Goal: Connect with others: Connect with others

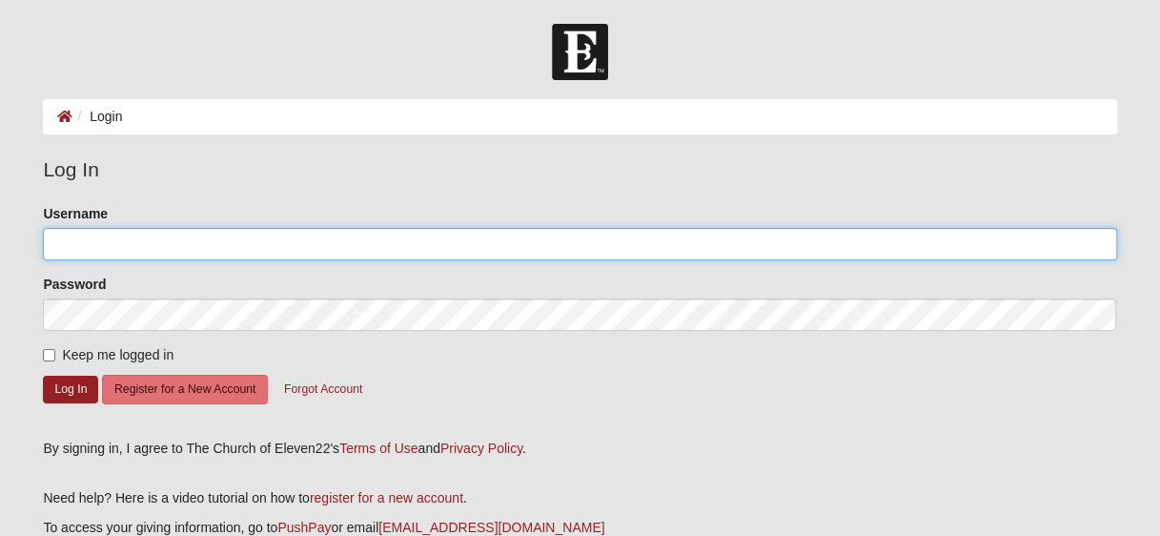
click at [376, 245] on input "Username" at bounding box center [579, 244] width 1073 height 32
type input "fevrbinay"
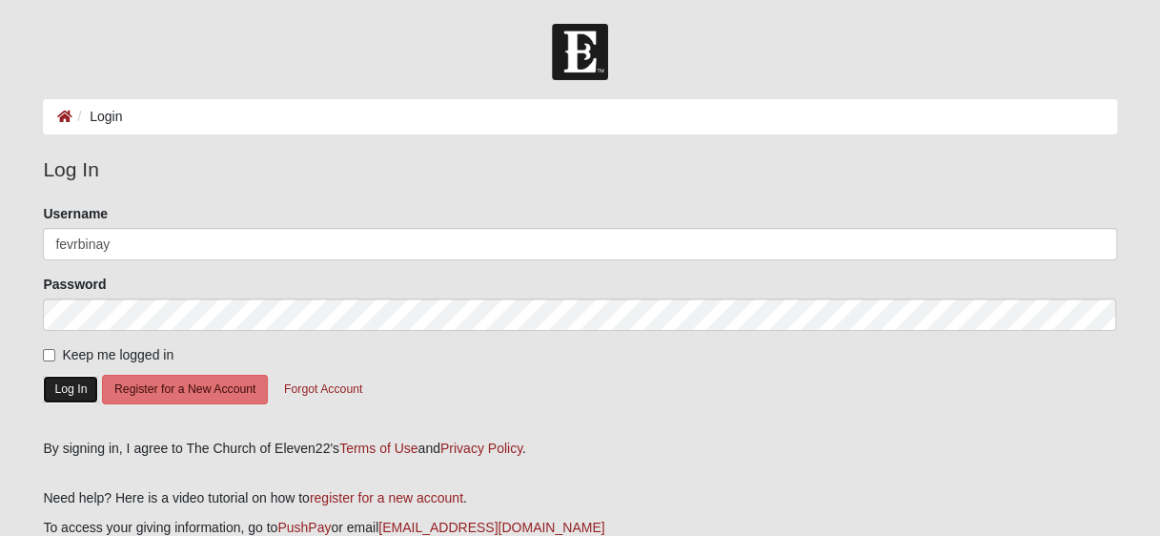
click at [65, 383] on button "Log In" at bounding box center [70, 390] width 55 height 28
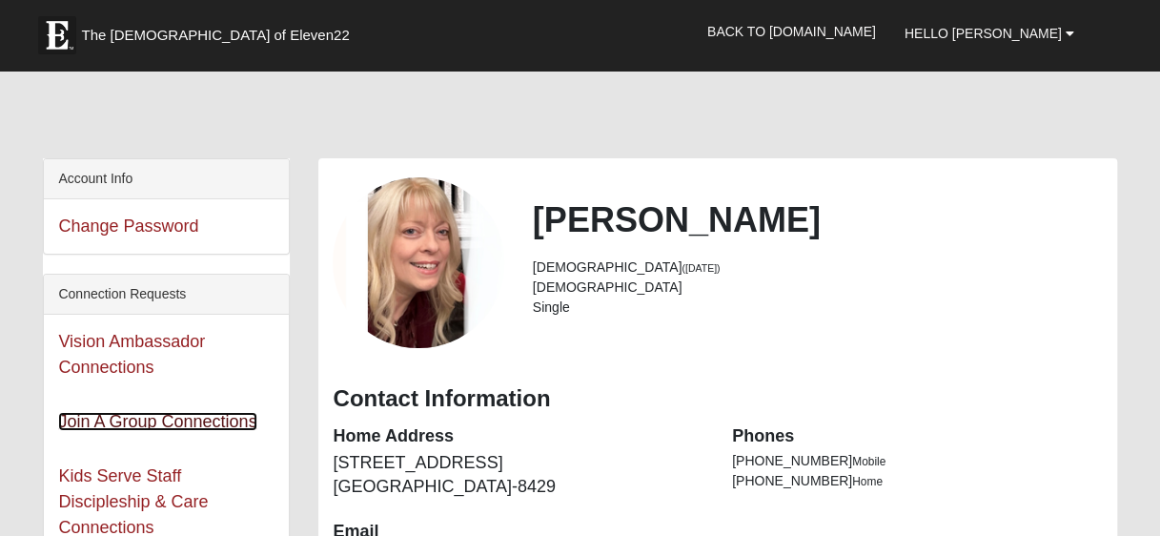
click at [242, 429] on link "Join A Group Connections" at bounding box center [157, 421] width 198 height 19
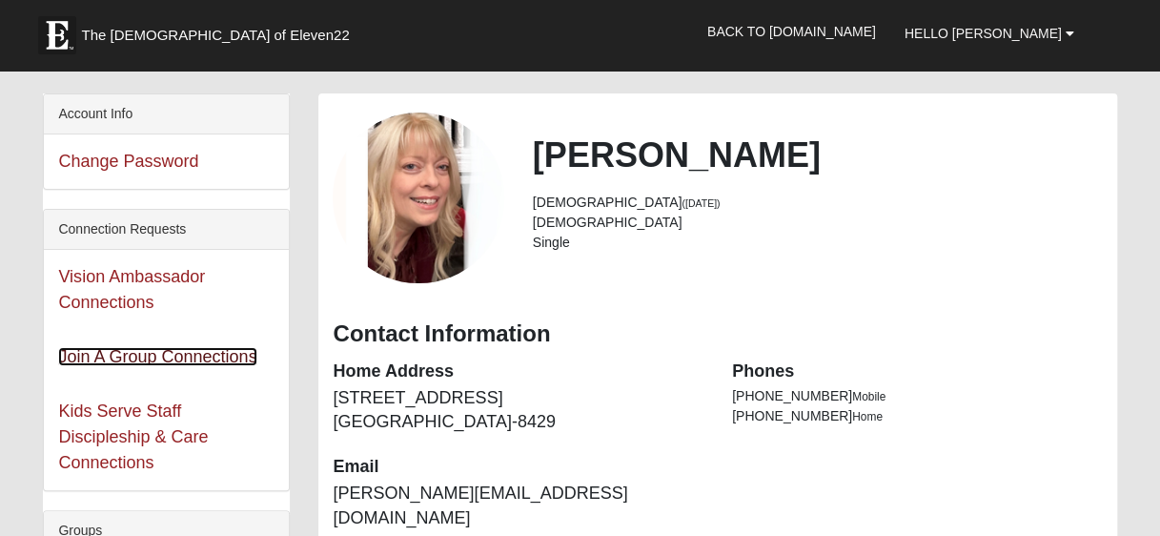
scroll to position [88, 0]
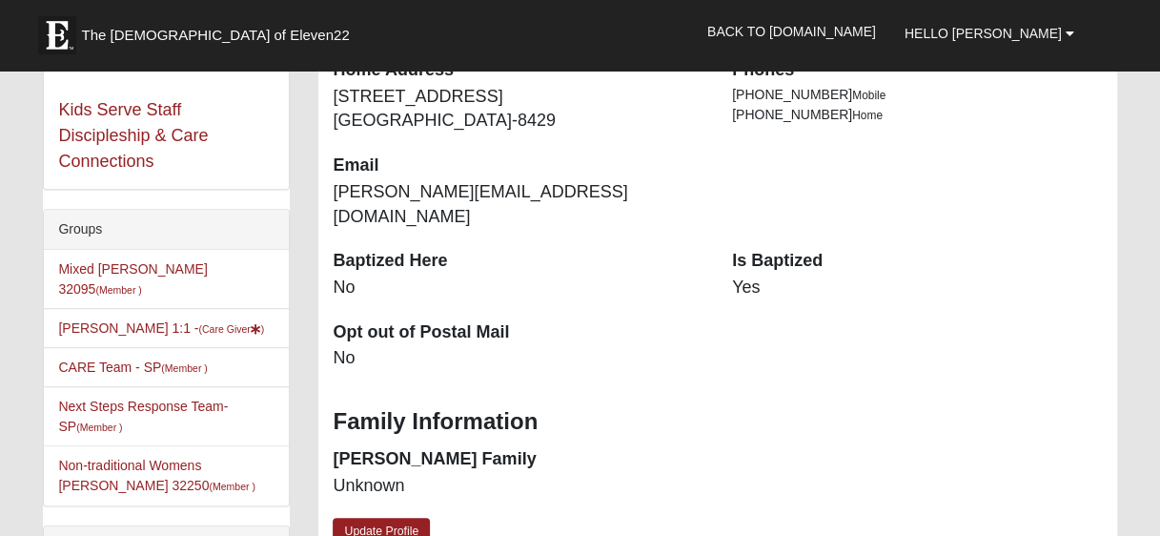
scroll to position [402, 0]
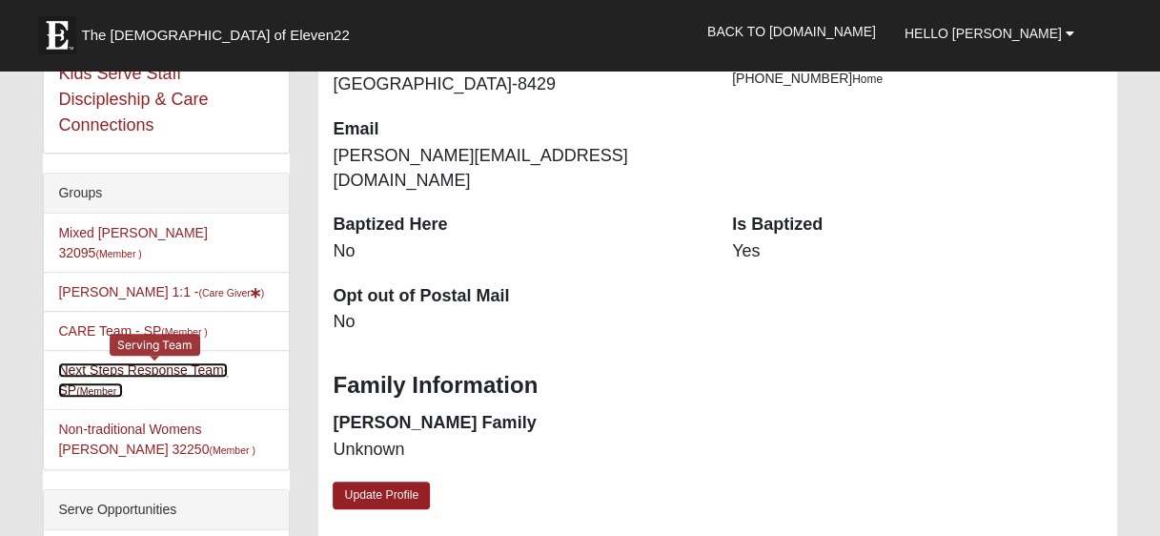
click at [105, 362] on link "Next Steps Response Team- SP (Member )" at bounding box center [143, 379] width 170 height 35
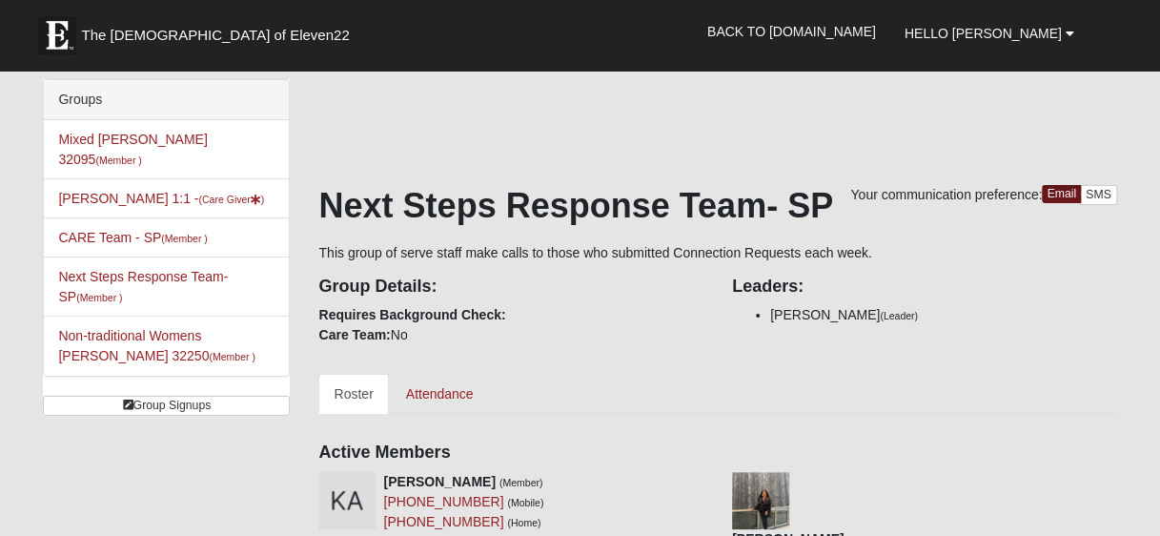
click at [105, 345] on li "Non-traditional Womens Massey 32250 (Member )" at bounding box center [166, 345] width 245 height 60
click at [1060, 274] on div "Leaders: Dena Swank (Leader)" at bounding box center [925, 298] width 414 height 71
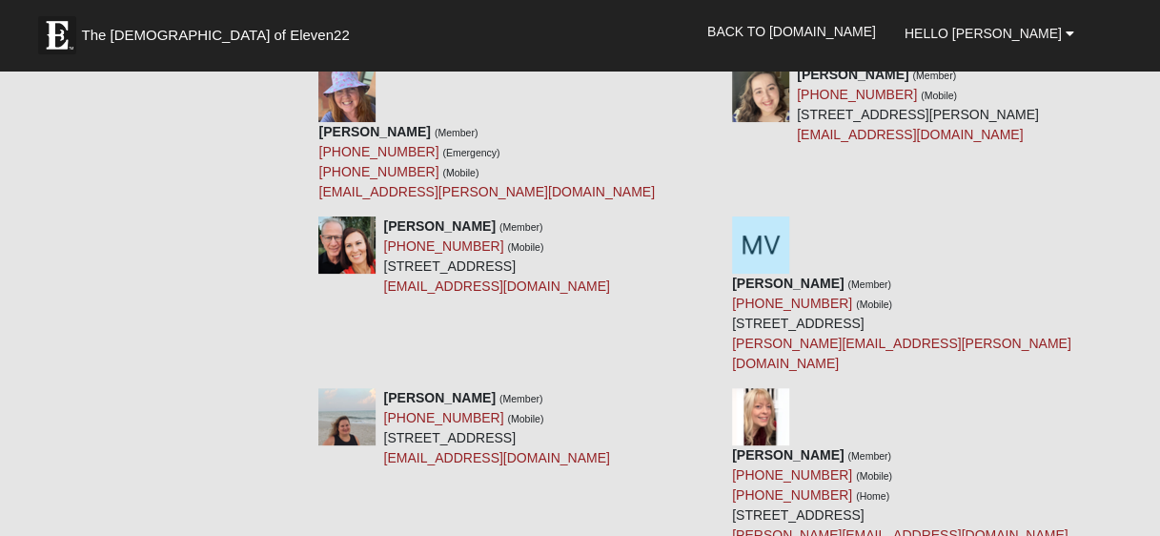
scroll to position [3533, 0]
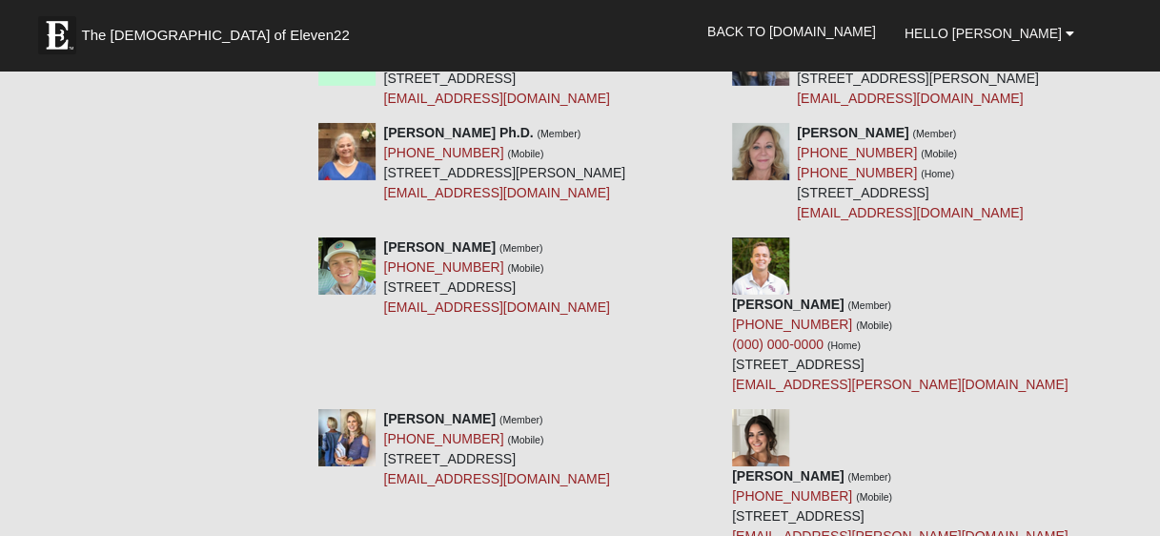
scroll to position [2884, 0]
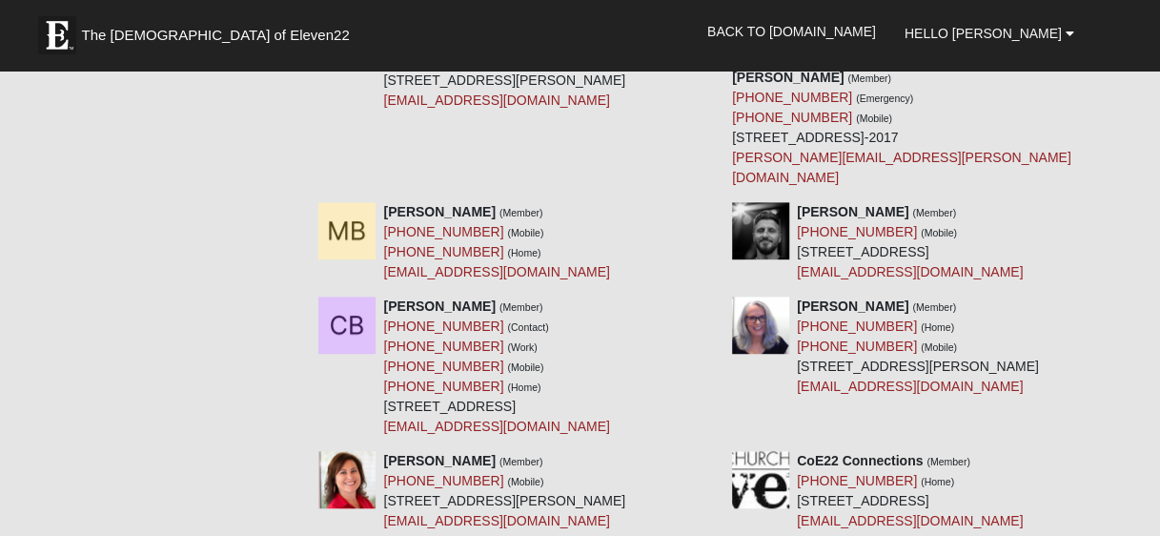
scroll to position [0, 0]
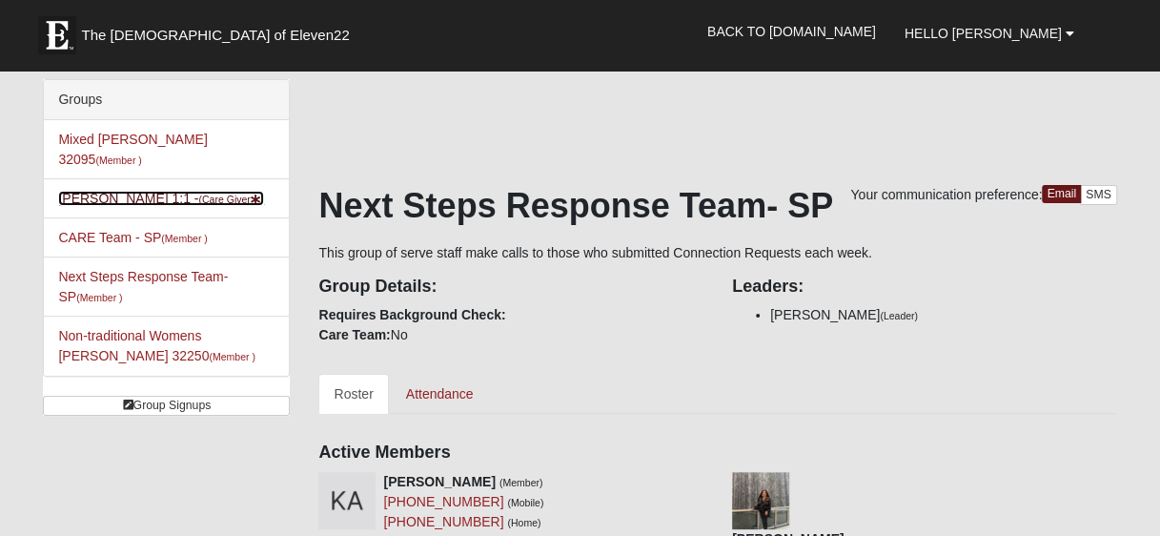
click at [154, 191] on link "Heather Watson 1:1 - (Care Giver )" at bounding box center [161, 198] width 206 height 15
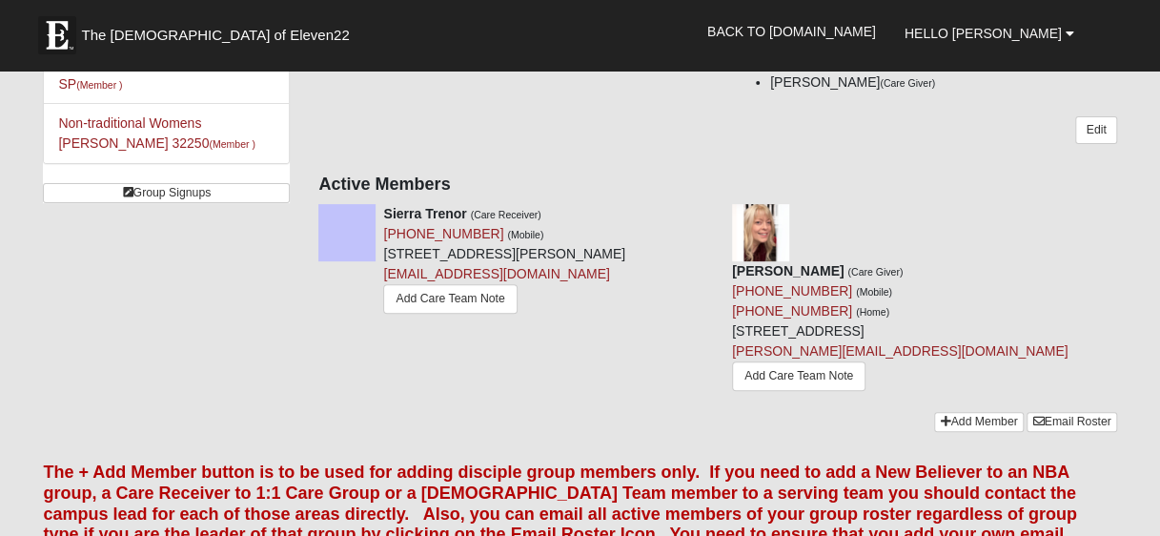
scroll to position [224, 0]
